Goal: Information Seeking & Learning: Find specific page/section

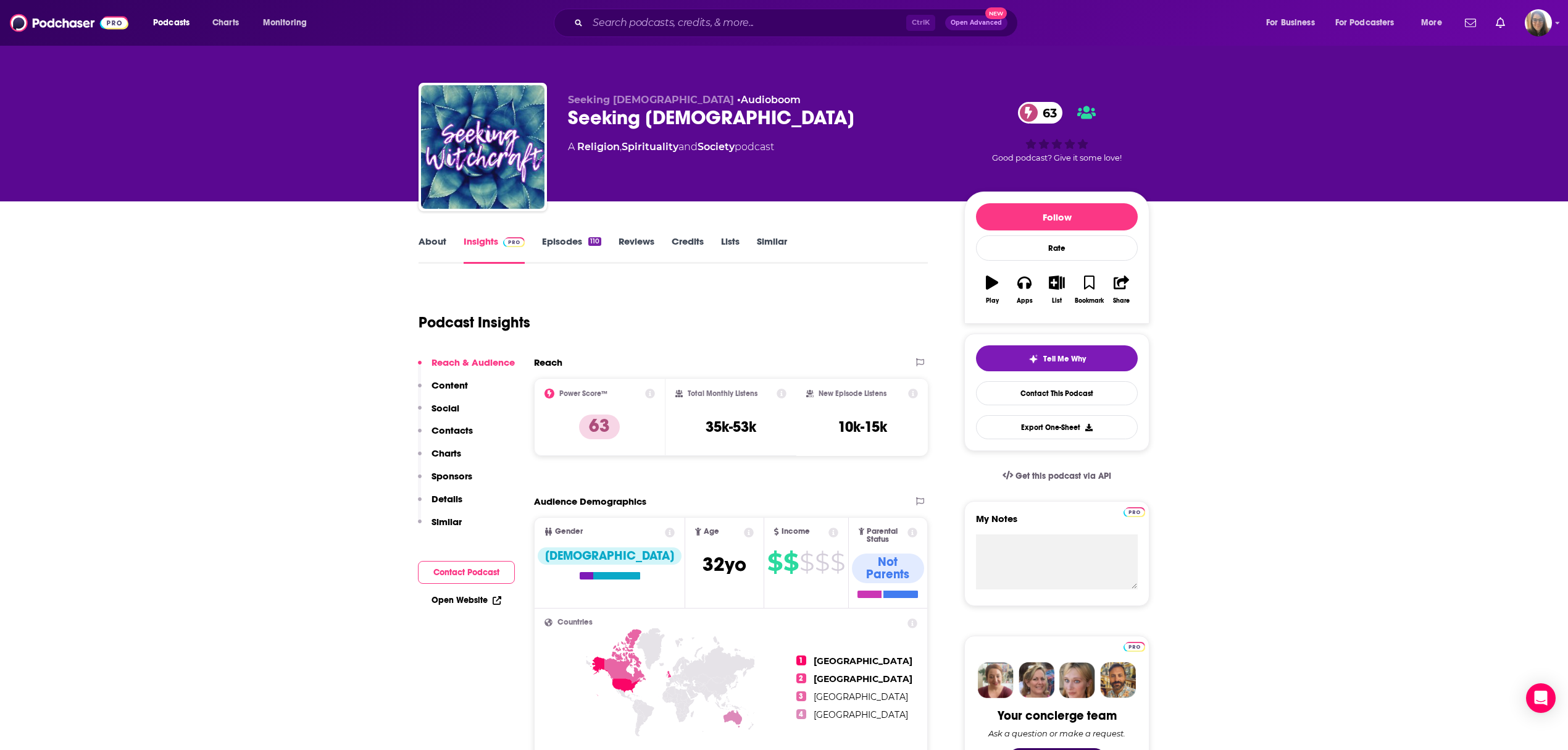
click at [421, 235] on link "About" at bounding box center [433, 249] width 28 height 28
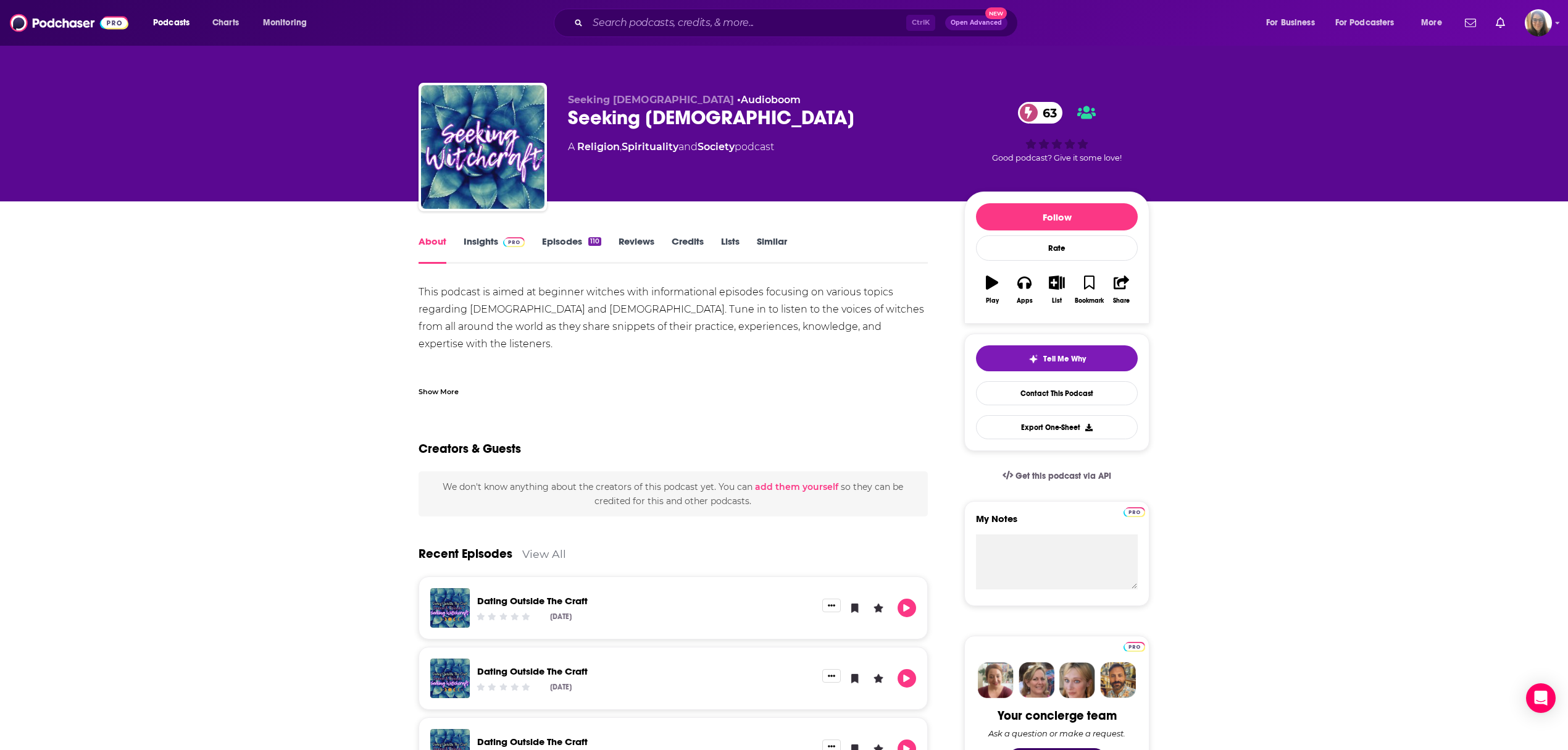
click at [551, 236] on link "Episodes 110" at bounding box center [572, 249] width 60 height 28
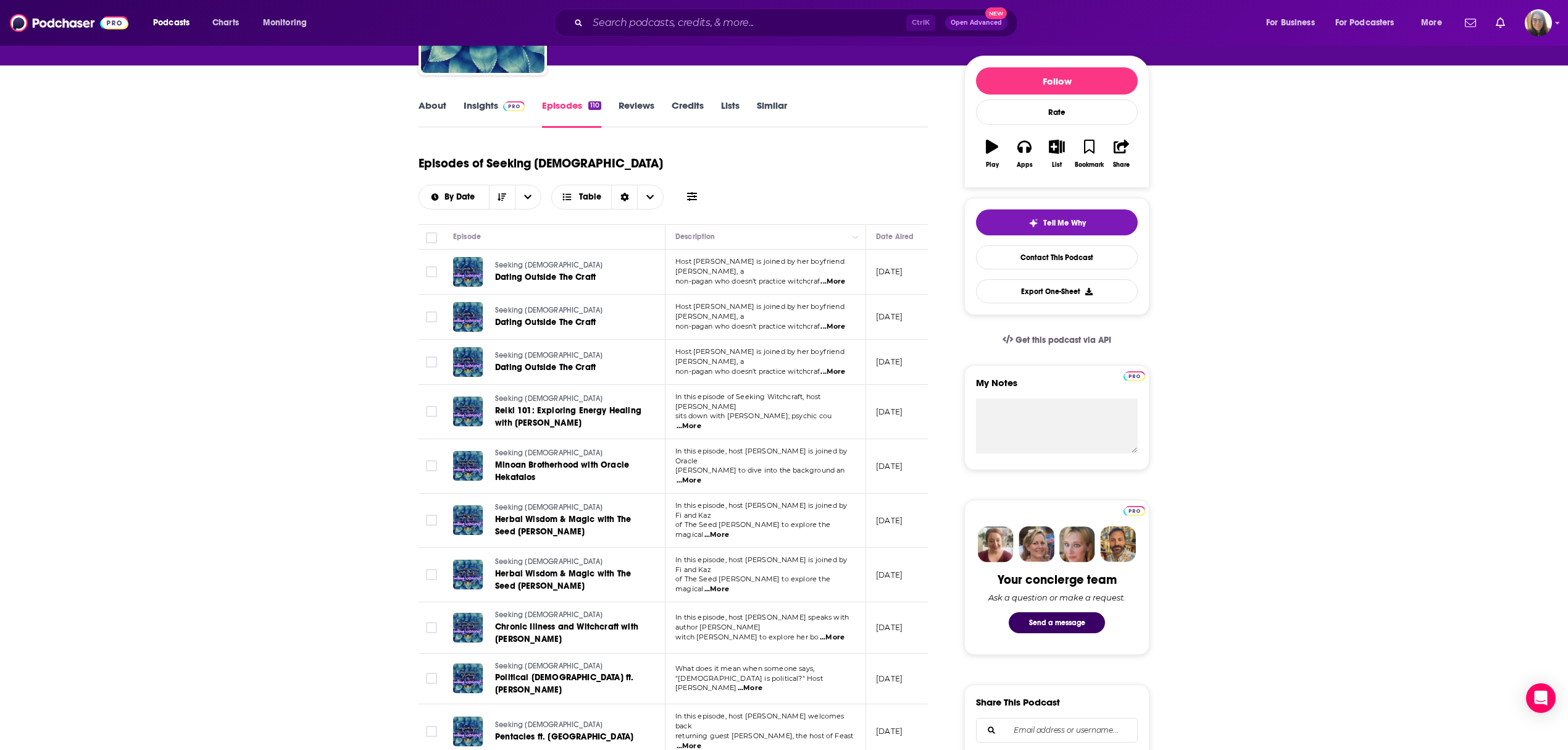
scroll to position [164, 0]
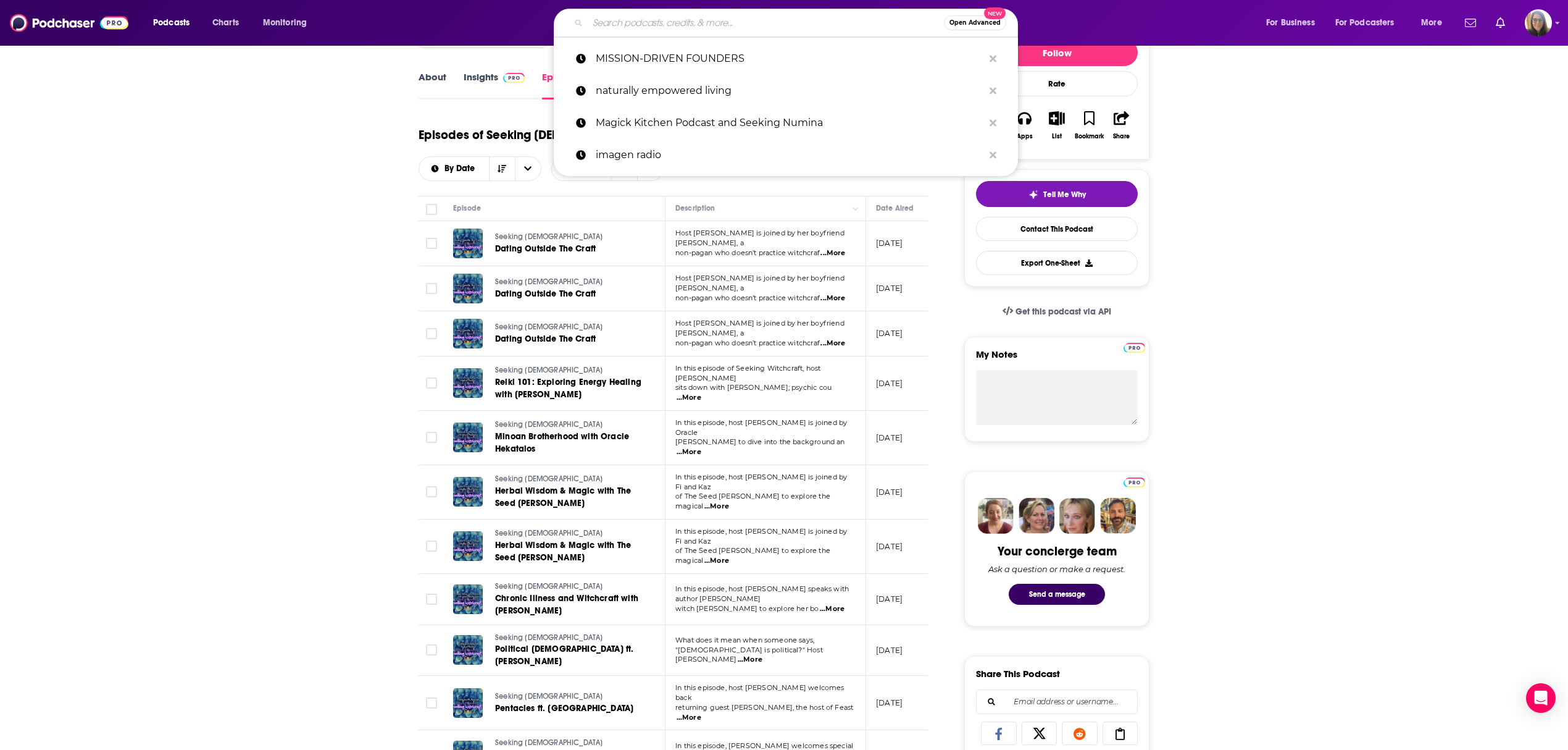
click at [690, 20] on input "Search podcasts, credits, & more..." at bounding box center [766, 23] width 356 height 20
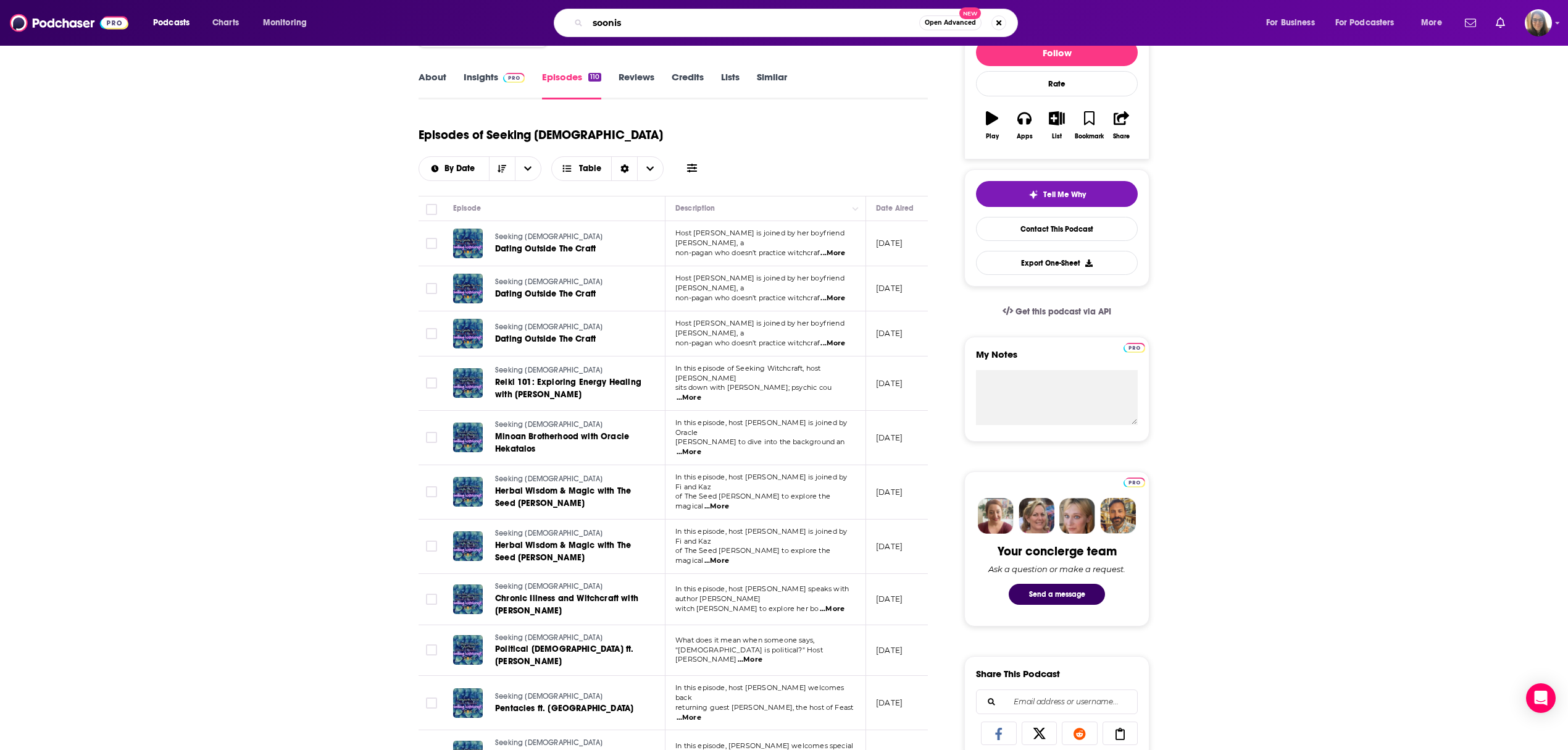
type input "soonish"
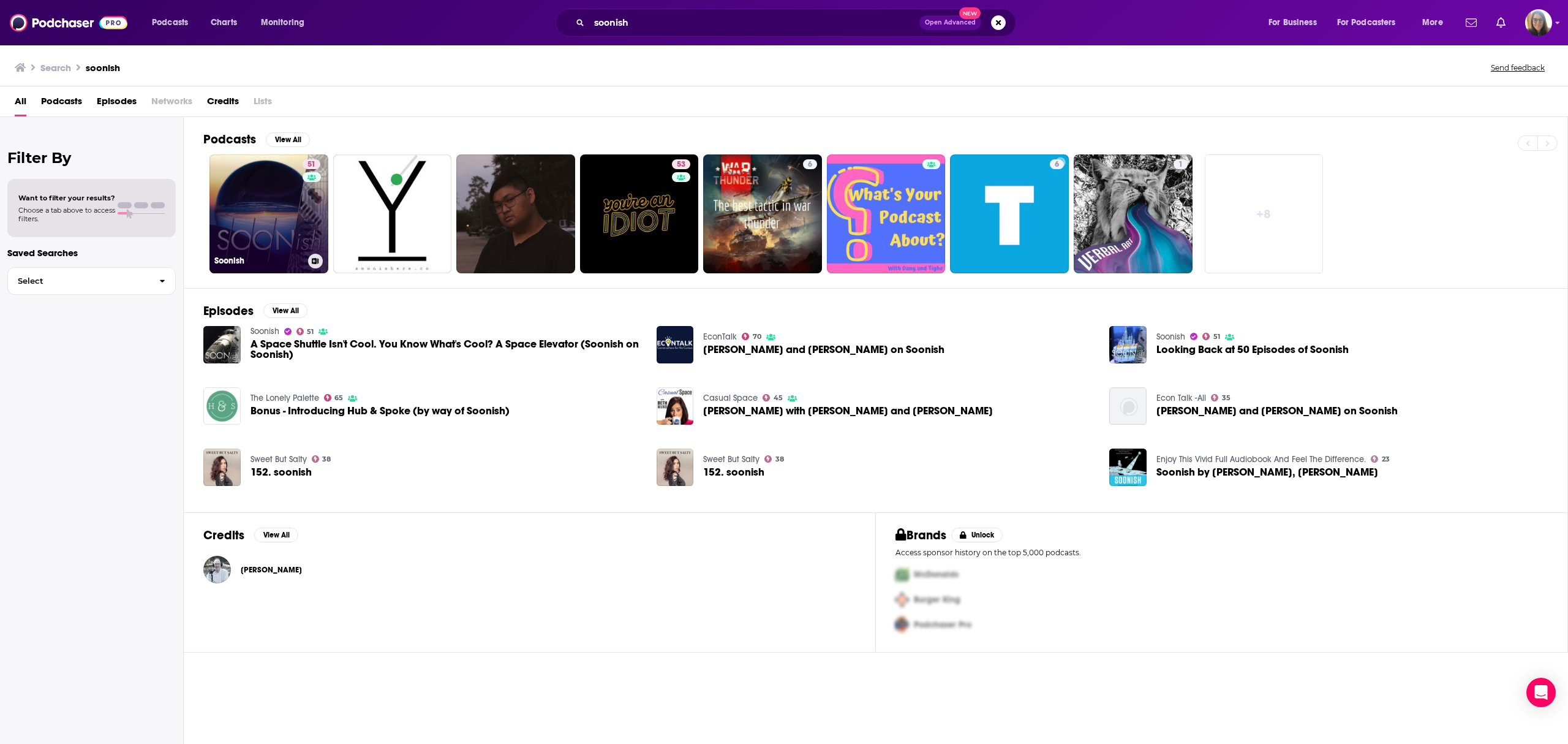
click at [292, 233] on link "51 Soonish" at bounding box center [269, 213] width 118 height 118
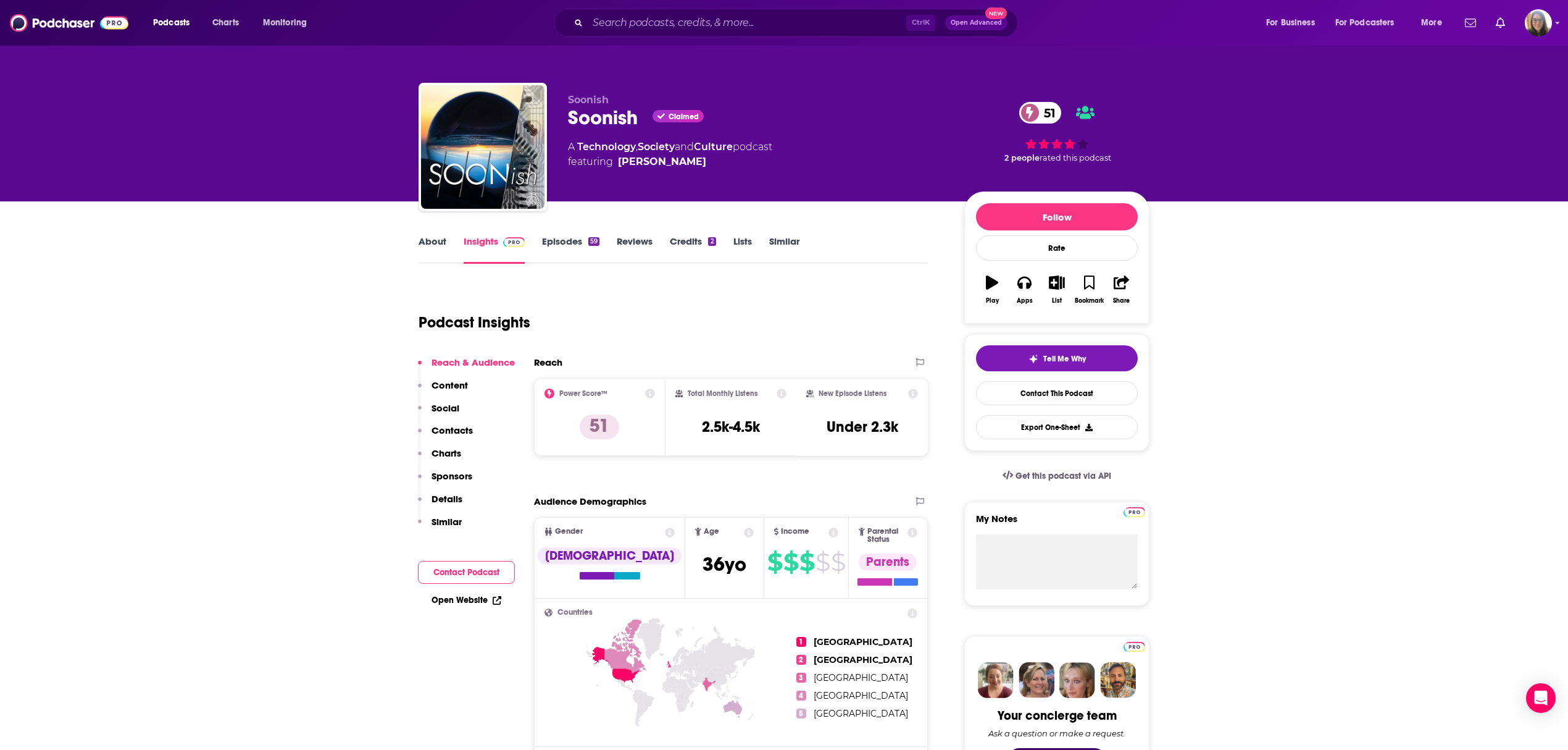
click at [438, 242] on link "About" at bounding box center [433, 249] width 28 height 28
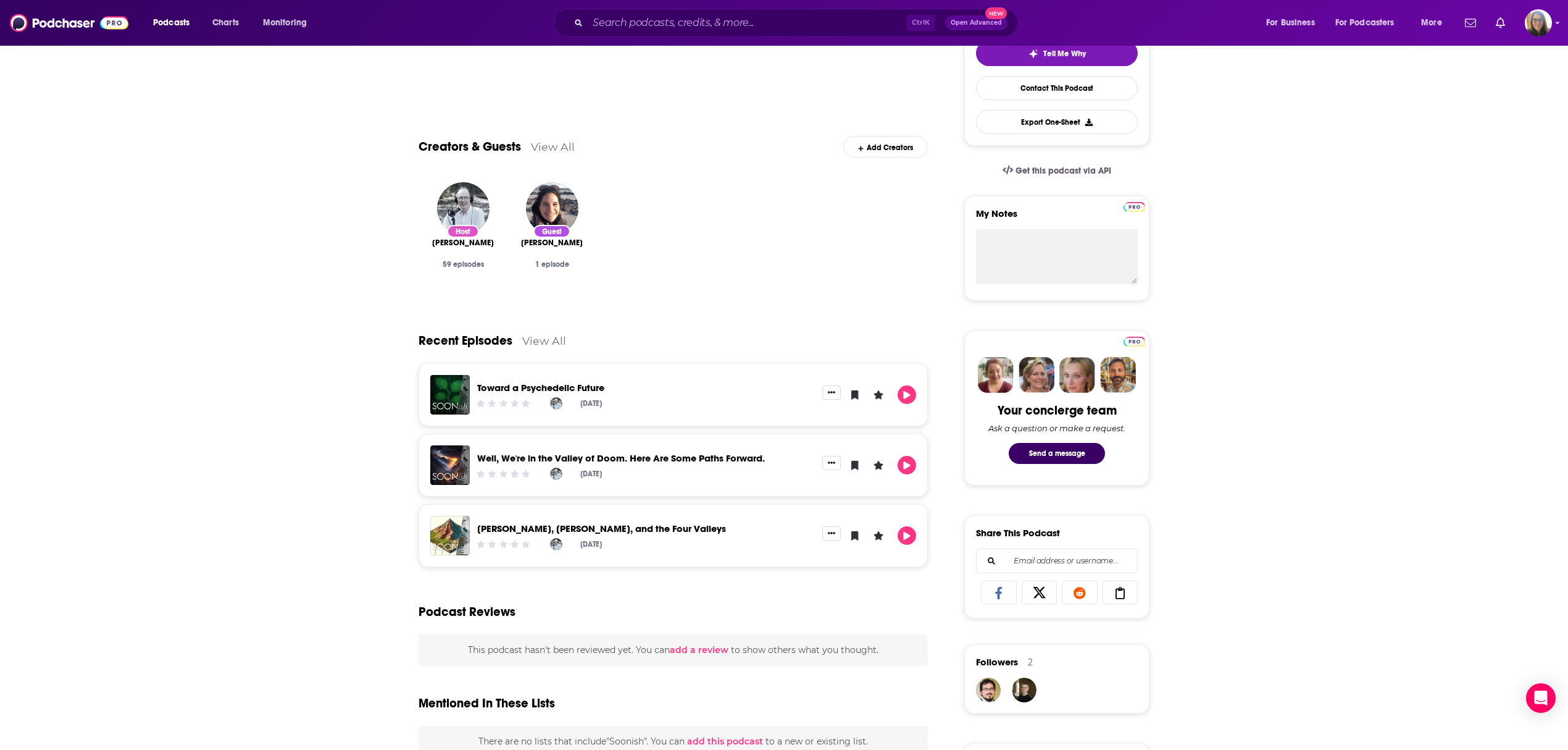
scroll to position [329, 0]
